Goal: Task Accomplishment & Management: Manage account settings

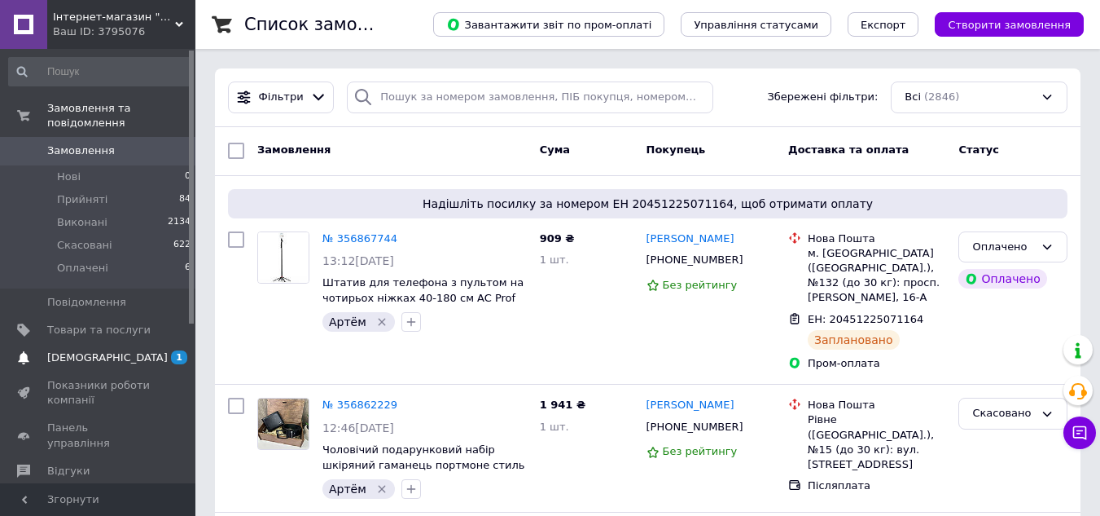
click at [132, 350] on span "[DEMOGRAPHIC_DATA]" at bounding box center [98, 357] width 103 height 15
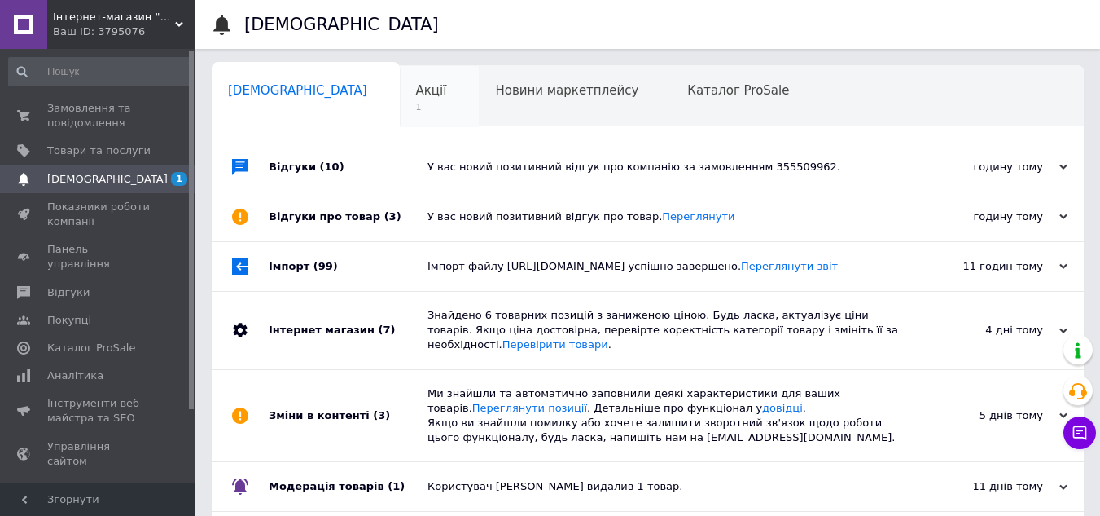
click at [416, 85] on span "Акції" at bounding box center [431, 90] width 31 height 15
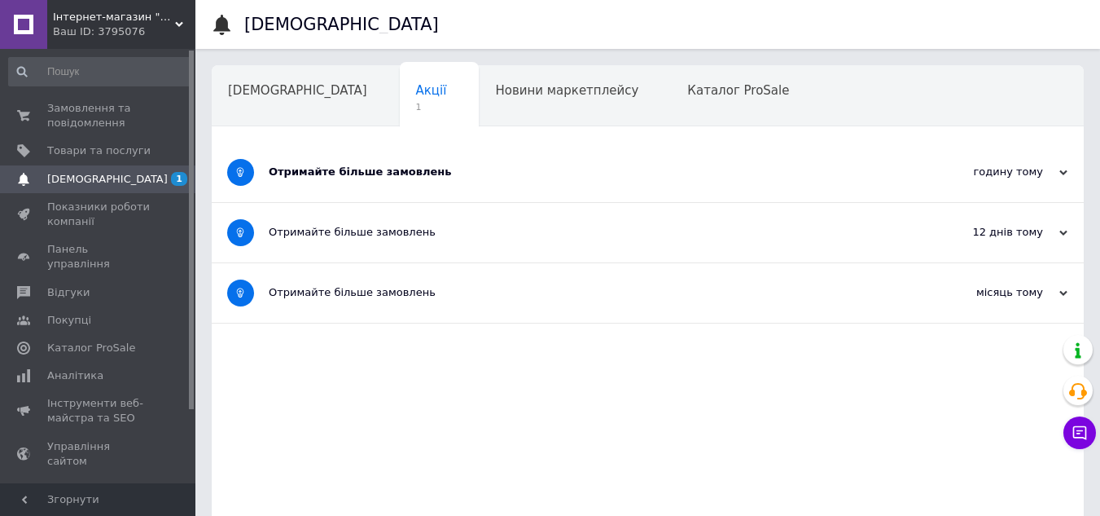
click at [411, 169] on div "Отримайте більше замовлень" at bounding box center [587, 172] width 636 height 15
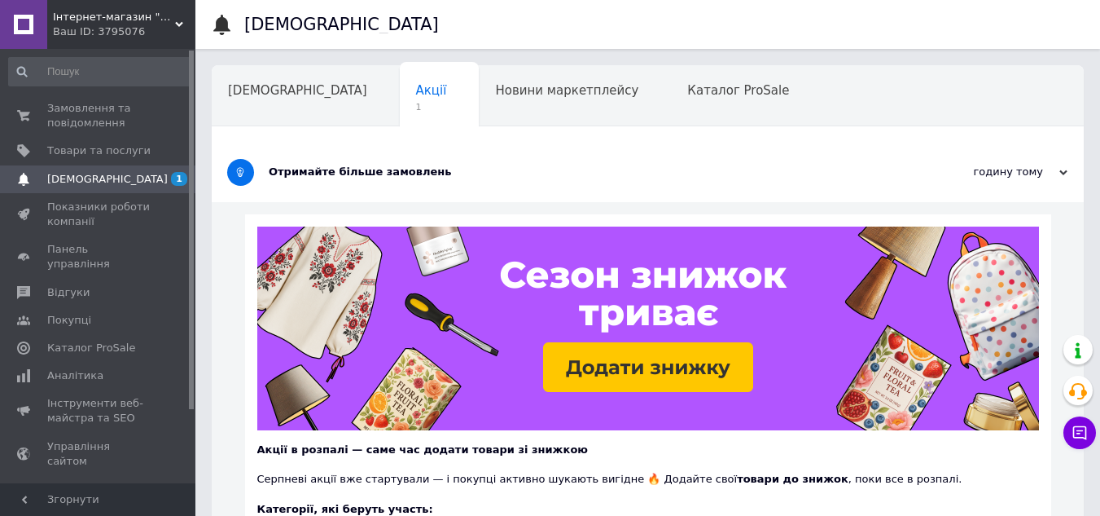
click at [410, 169] on div "Отримайте більше замовлень" at bounding box center [587, 172] width 636 height 15
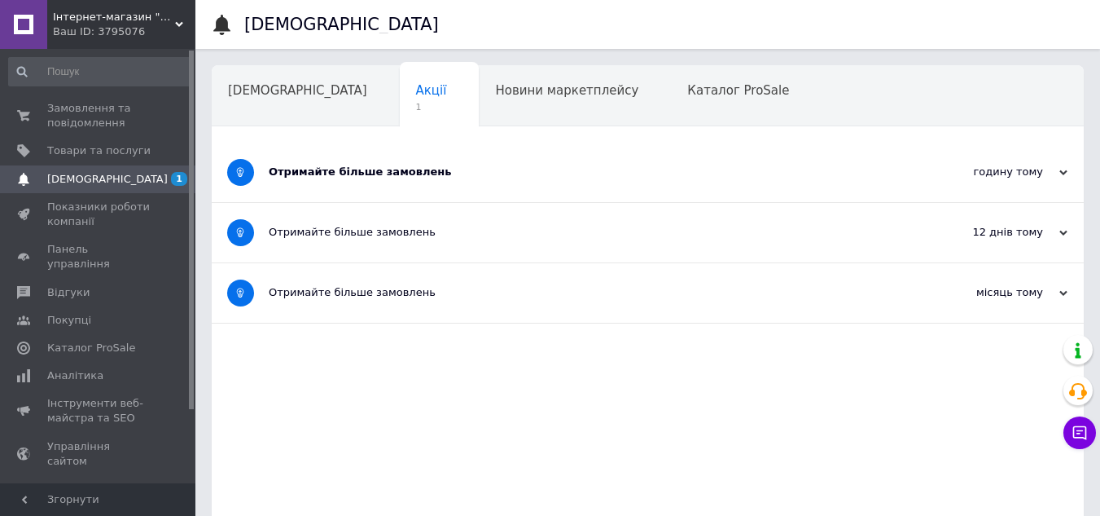
drag, startPoint x: 87, startPoint y: 110, endPoint x: 87, endPoint y: 68, distance: 41.5
click at [88, 110] on span "Замовлення та повідомлення" at bounding box center [98, 115] width 103 height 29
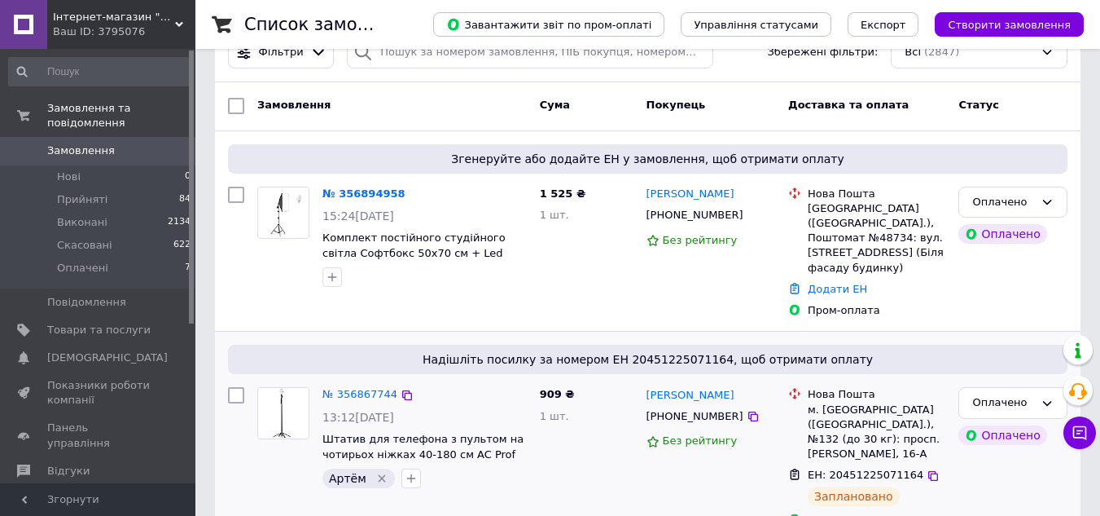
scroll to position [81, 0]
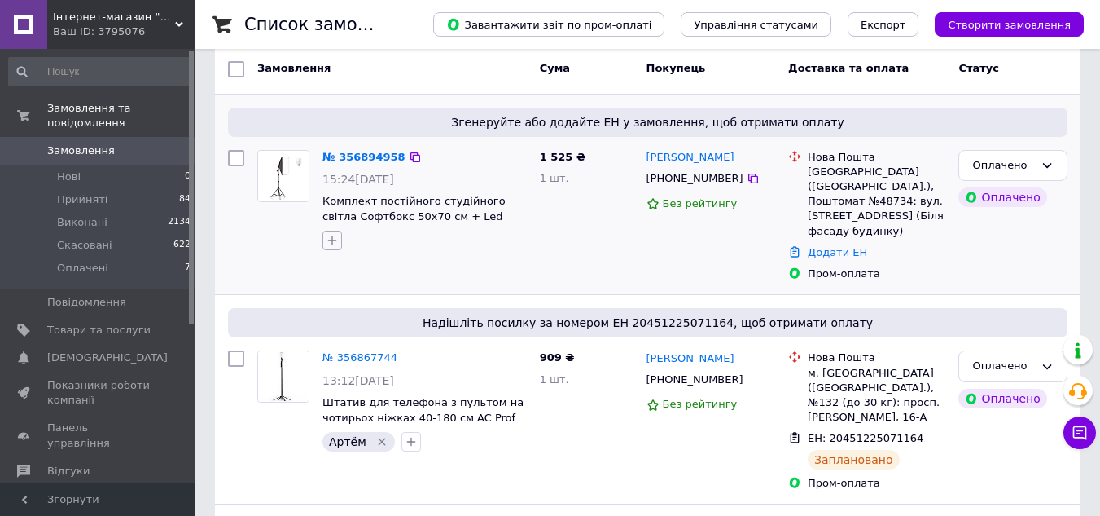
click at [331, 237] on icon "button" at bounding box center [332, 240] width 13 height 13
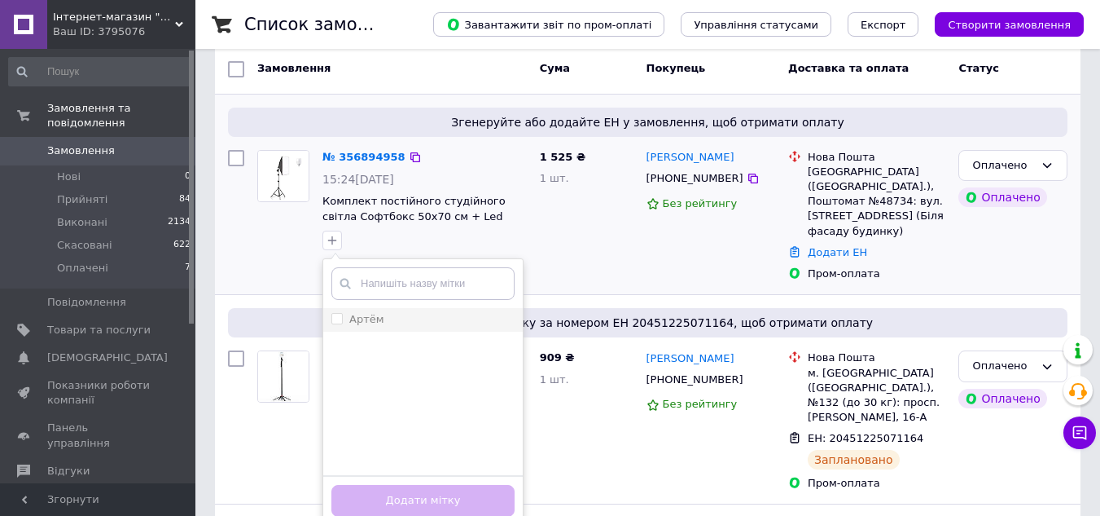
click at [336, 320] on input "Артём" at bounding box center [336, 318] width 11 height 11
checkbox input "true"
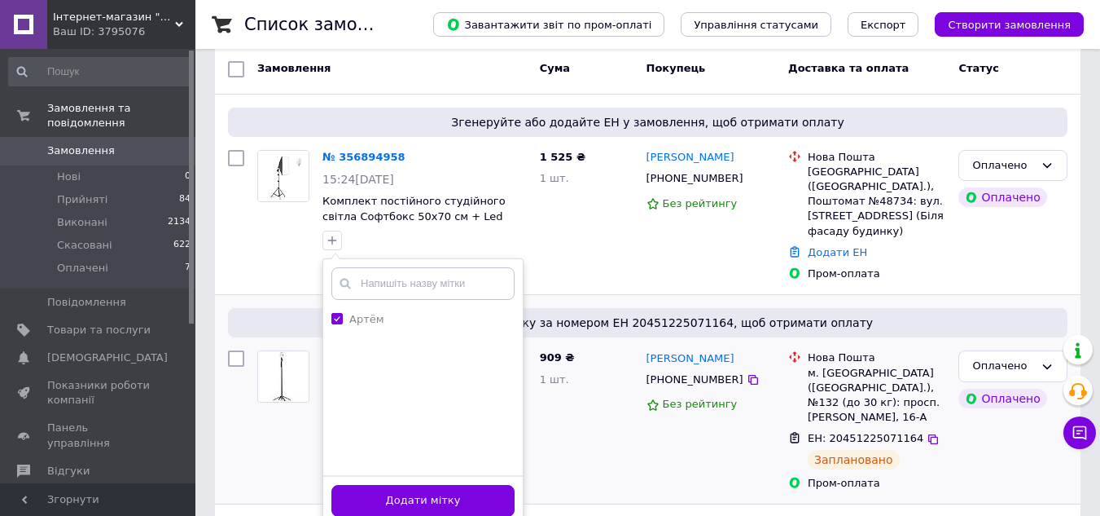
click at [443, 494] on button "Додати мітку" at bounding box center [422, 501] width 183 height 32
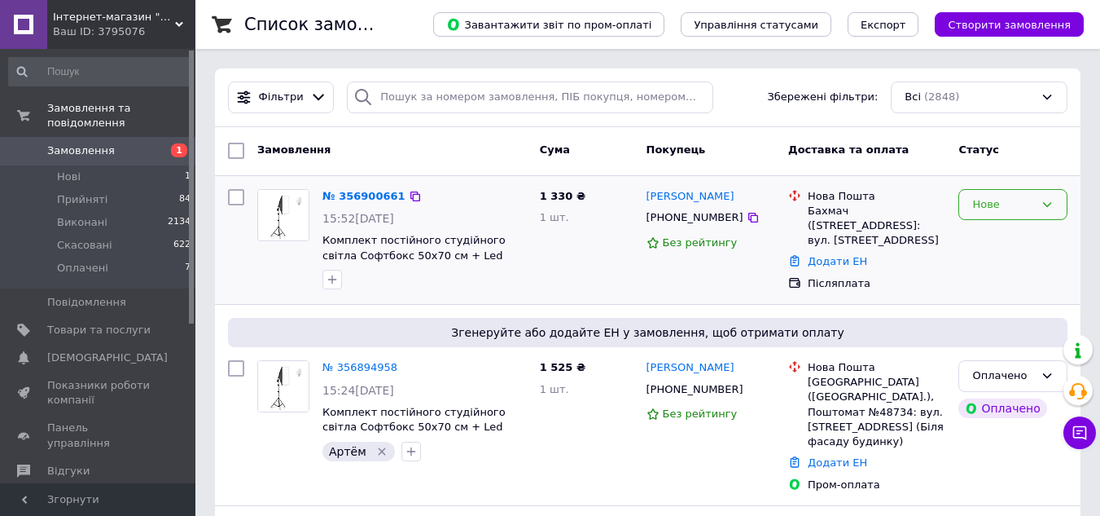
click at [1044, 204] on icon at bounding box center [1047, 204] width 9 height 5
click at [1001, 236] on li "Прийнято" at bounding box center [1013, 238] width 108 height 30
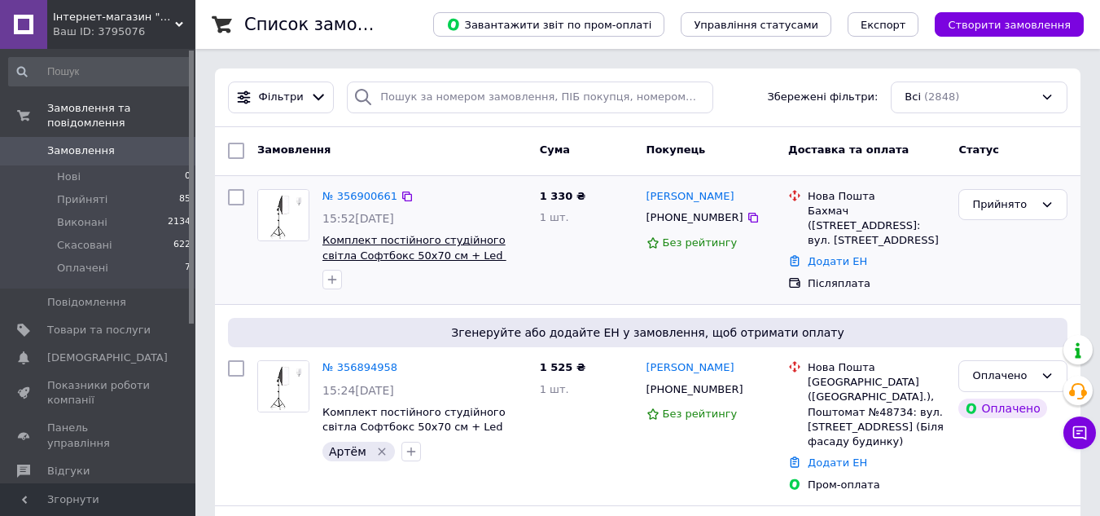
drag, startPoint x: 334, startPoint y: 276, endPoint x: 380, endPoint y: 261, distance: 48.2
click at [334, 277] on icon "button" at bounding box center [332, 279] width 13 height 13
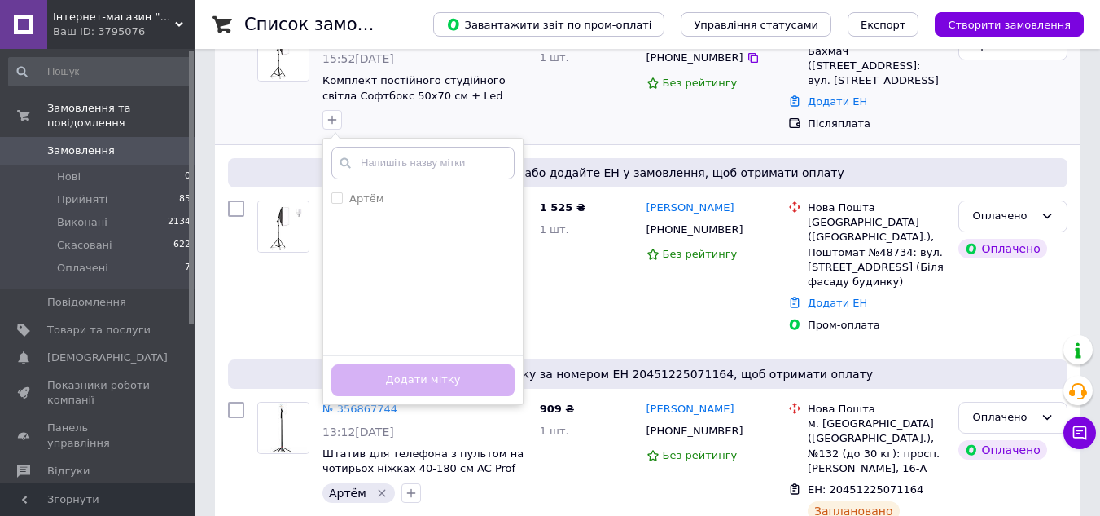
scroll to position [163, 0]
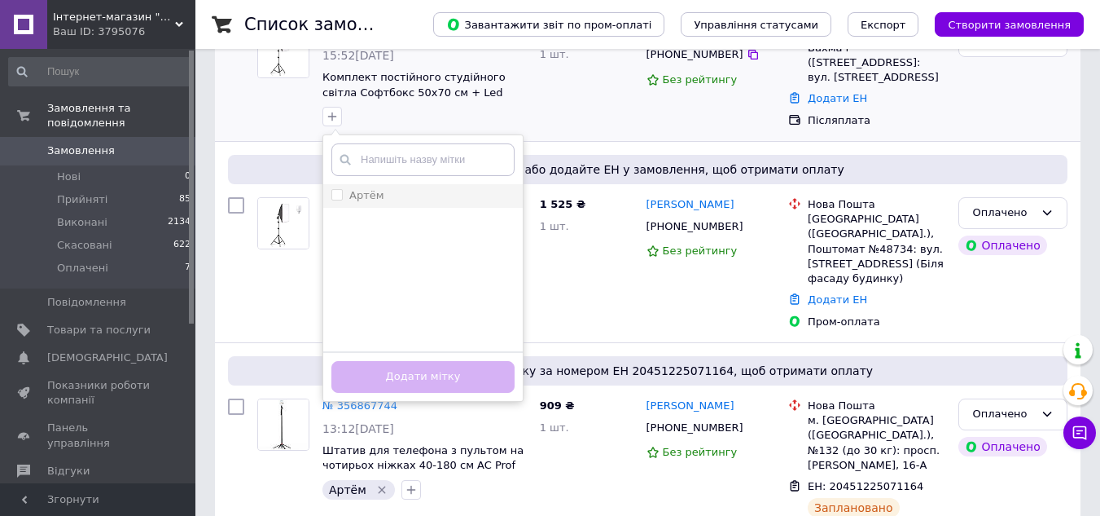
click at [340, 196] on input "Артём" at bounding box center [336, 194] width 11 height 11
checkbox input "true"
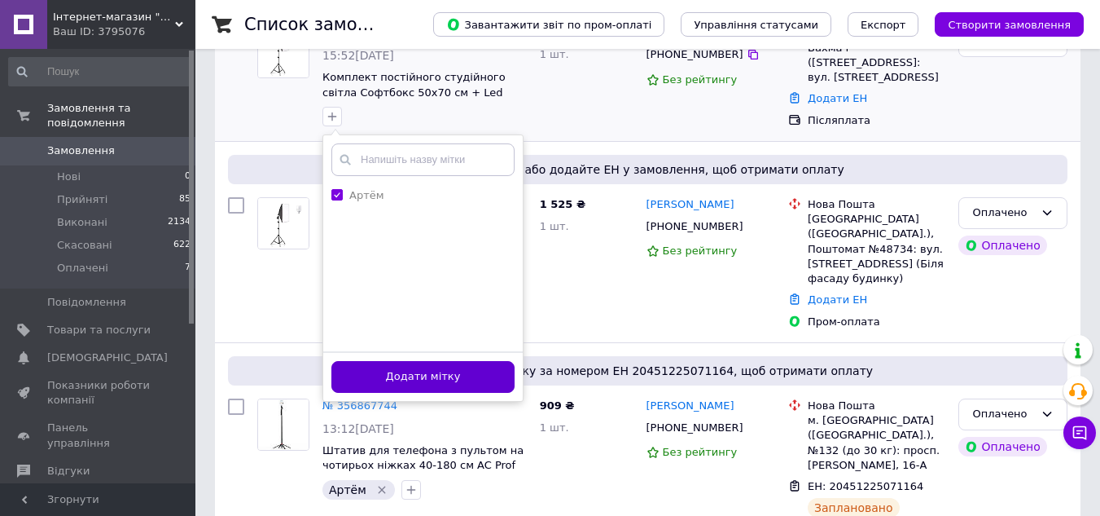
click at [438, 371] on button "Додати мітку" at bounding box center [422, 377] width 183 height 32
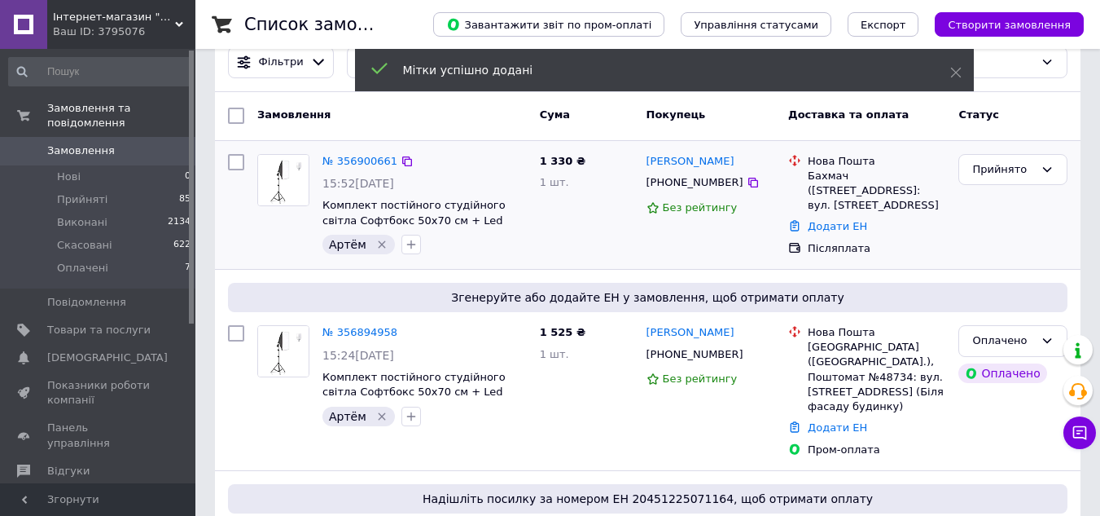
scroll to position [0, 0]
